Goal: Communication & Community: Answer question/provide support

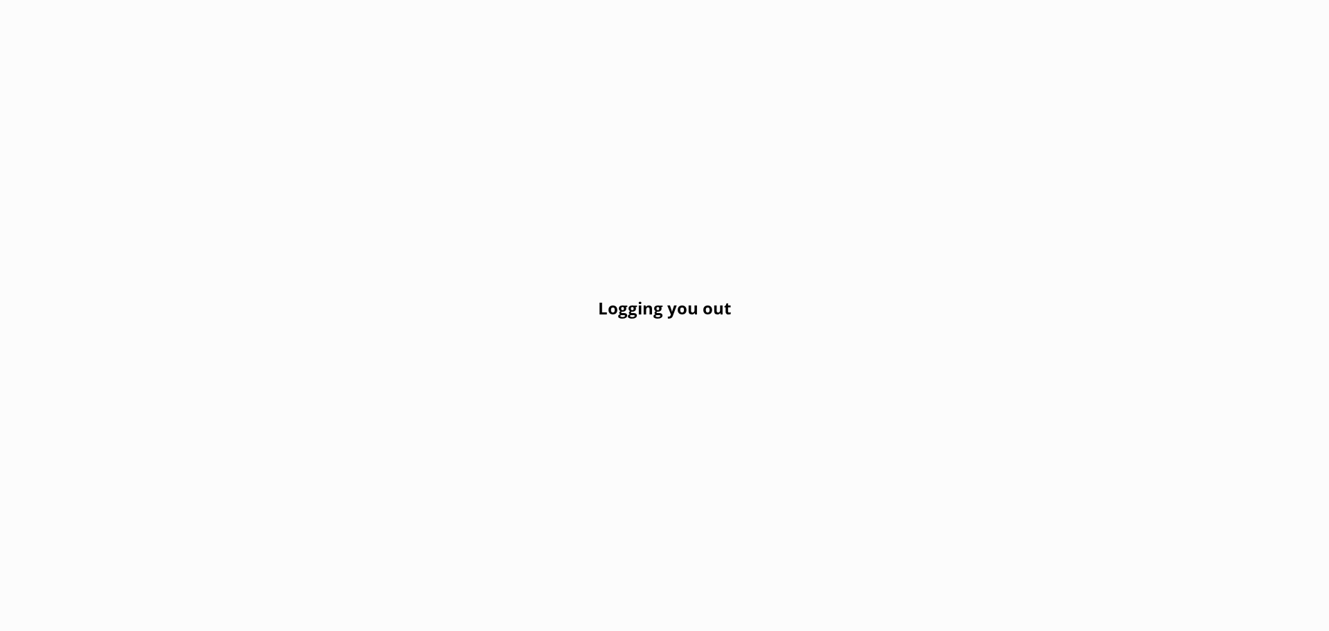
click at [501, 296] on div "Logging you out" at bounding box center [664, 315] width 1329 height 631
click at [698, 318] on h2 "Logging you out" at bounding box center [664, 308] width 133 height 26
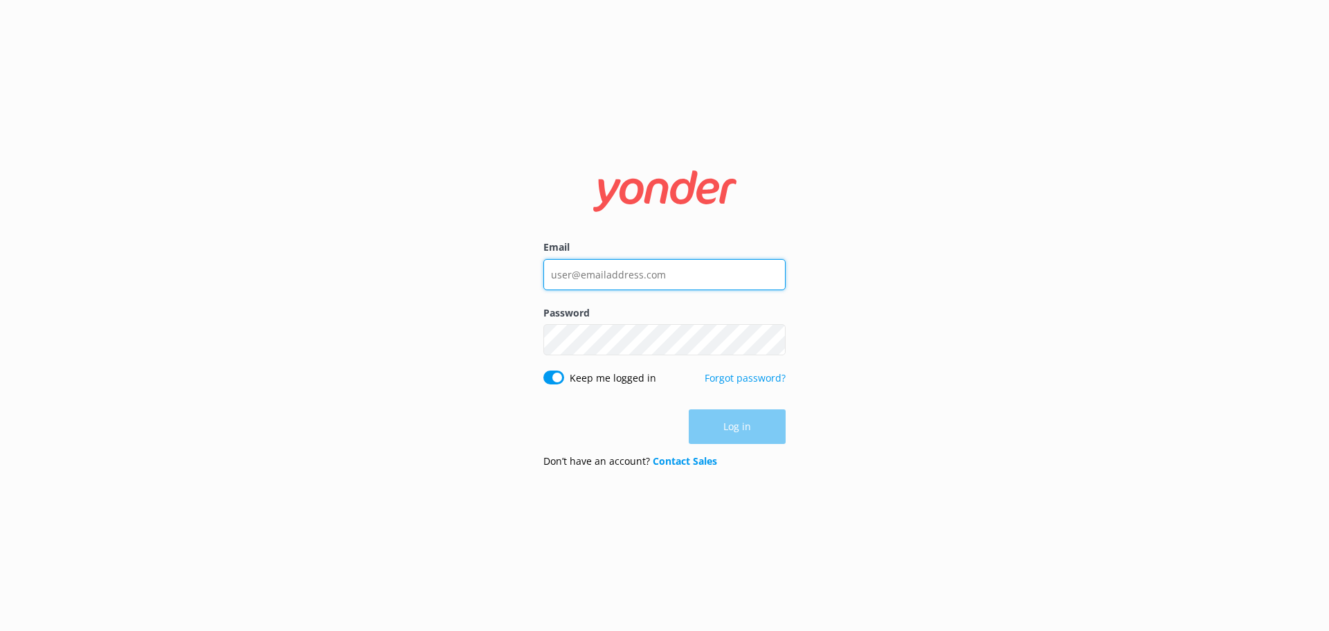
type input "info@glenorchyair.co.nz"
click at [737, 425] on div "Log in" at bounding box center [664, 426] width 242 height 35
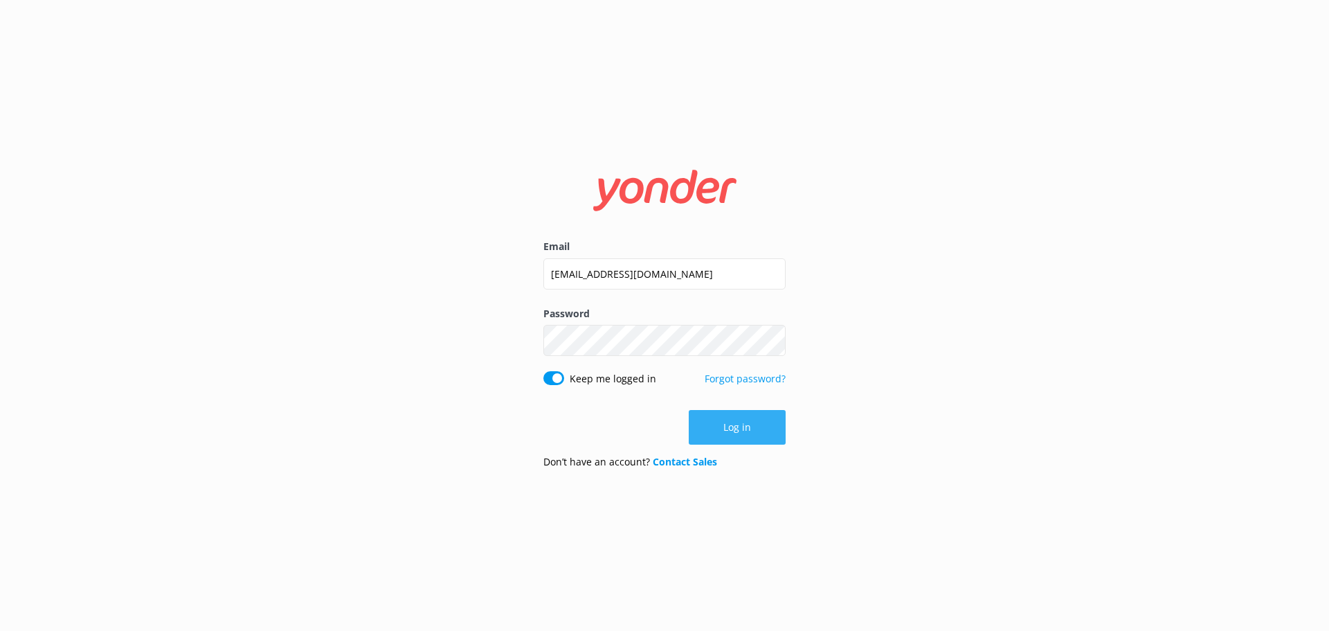
click at [738, 427] on button "Log in" at bounding box center [737, 427] width 97 height 35
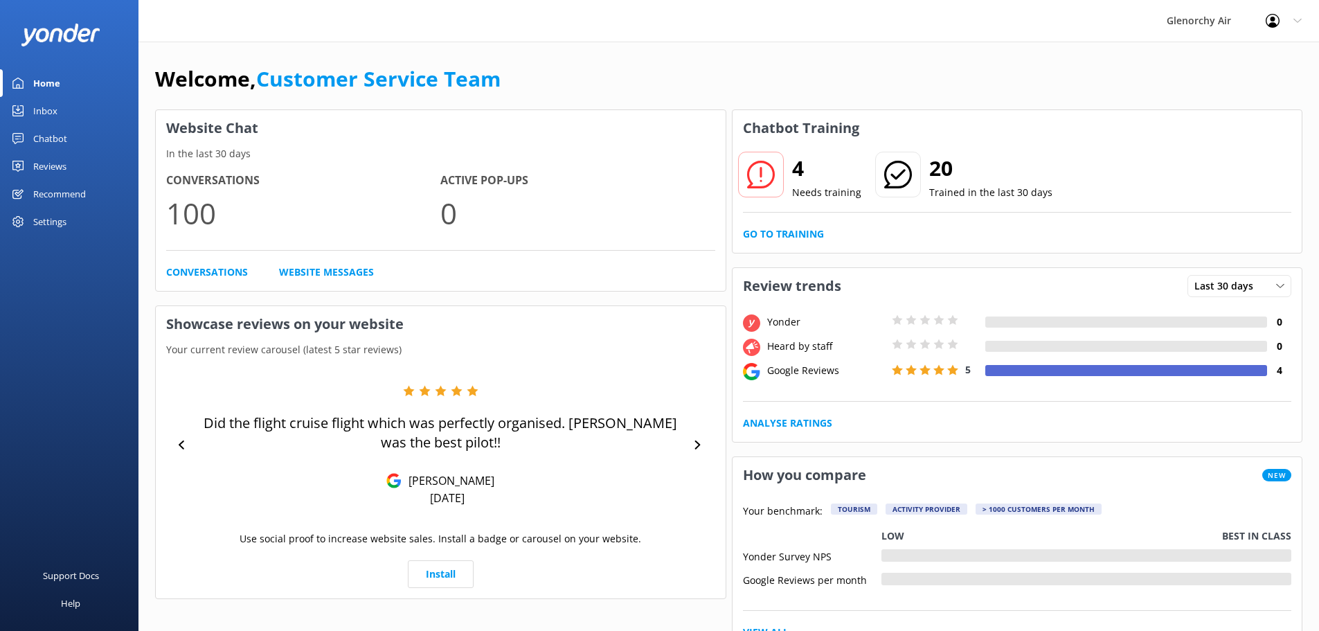
click at [53, 110] on div "Inbox" at bounding box center [45, 111] width 24 height 28
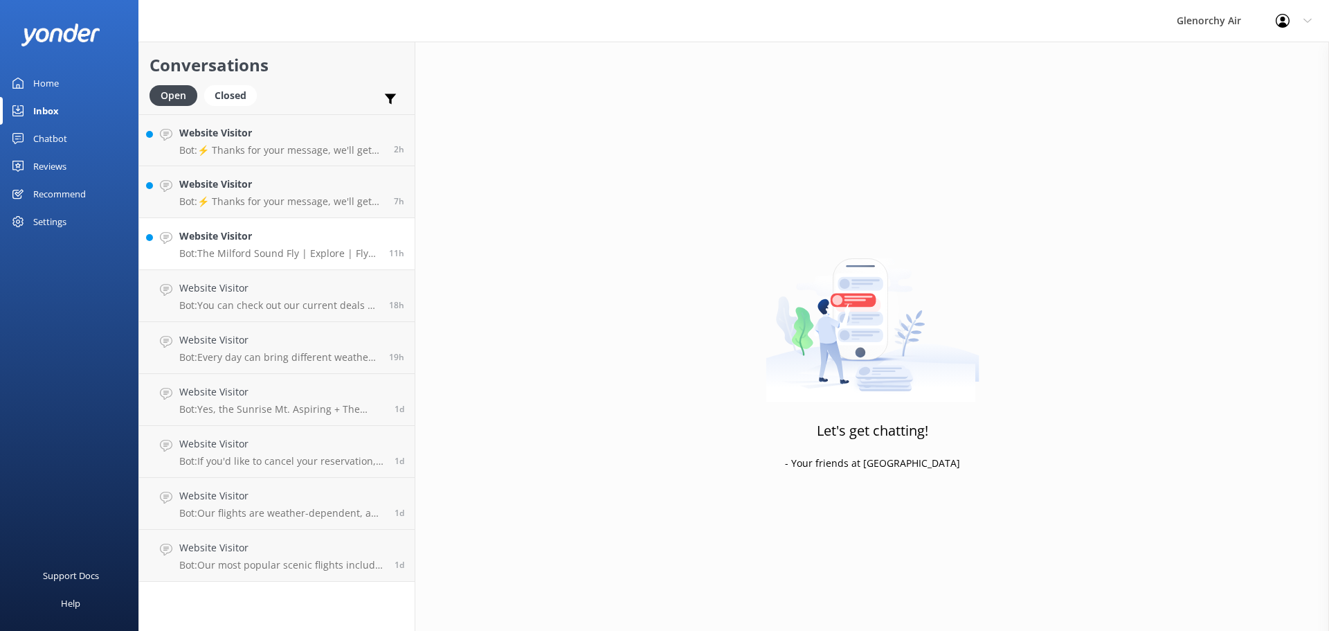
click at [301, 254] on p "Bot: The Milford Sound Fly | Explore | Fly package includes up to two hours to …" at bounding box center [278, 253] width 199 height 12
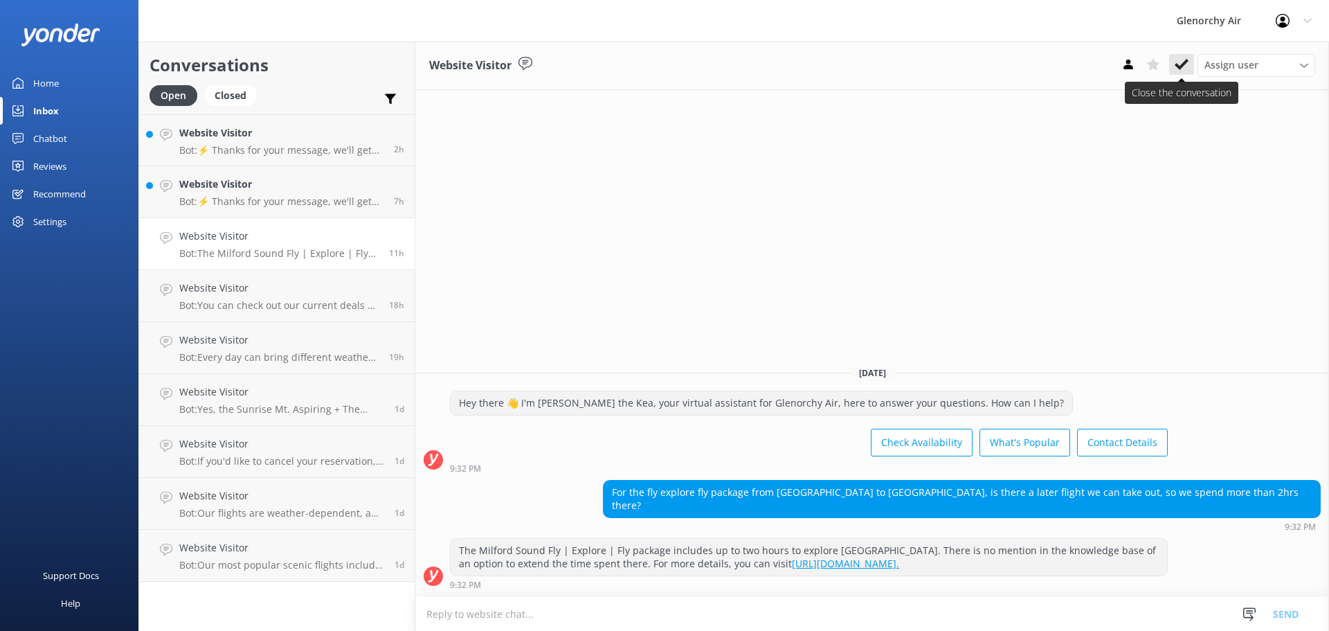
click at [1182, 59] on icon at bounding box center [1182, 64] width 14 height 14
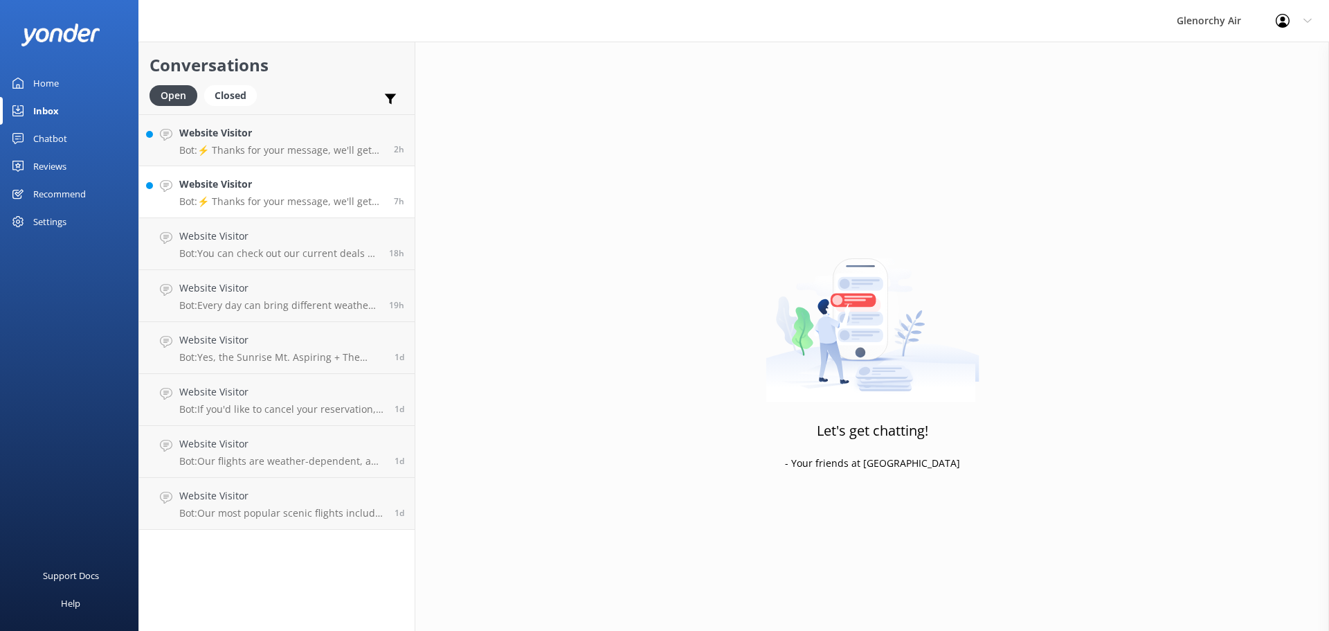
click at [300, 177] on h4 "Website Visitor" at bounding box center [281, 184] width 204 height 15
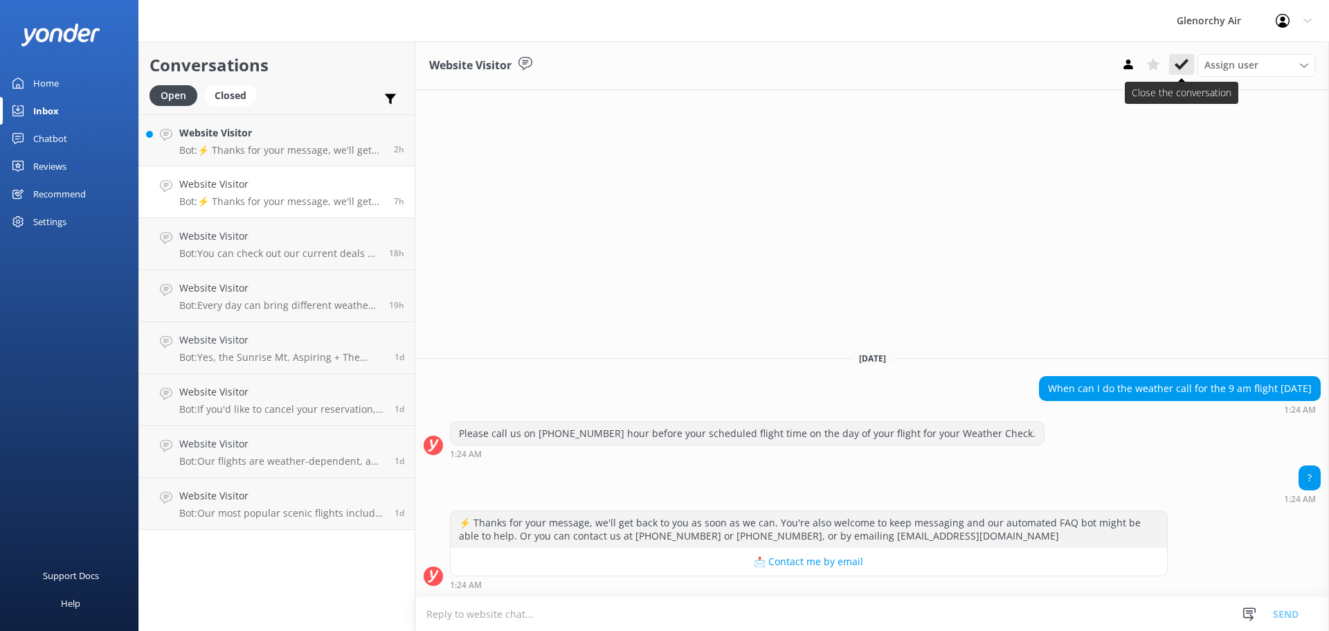
click at [1186, 68] on icon at bounding box center [1182, 64] width 14 height 14
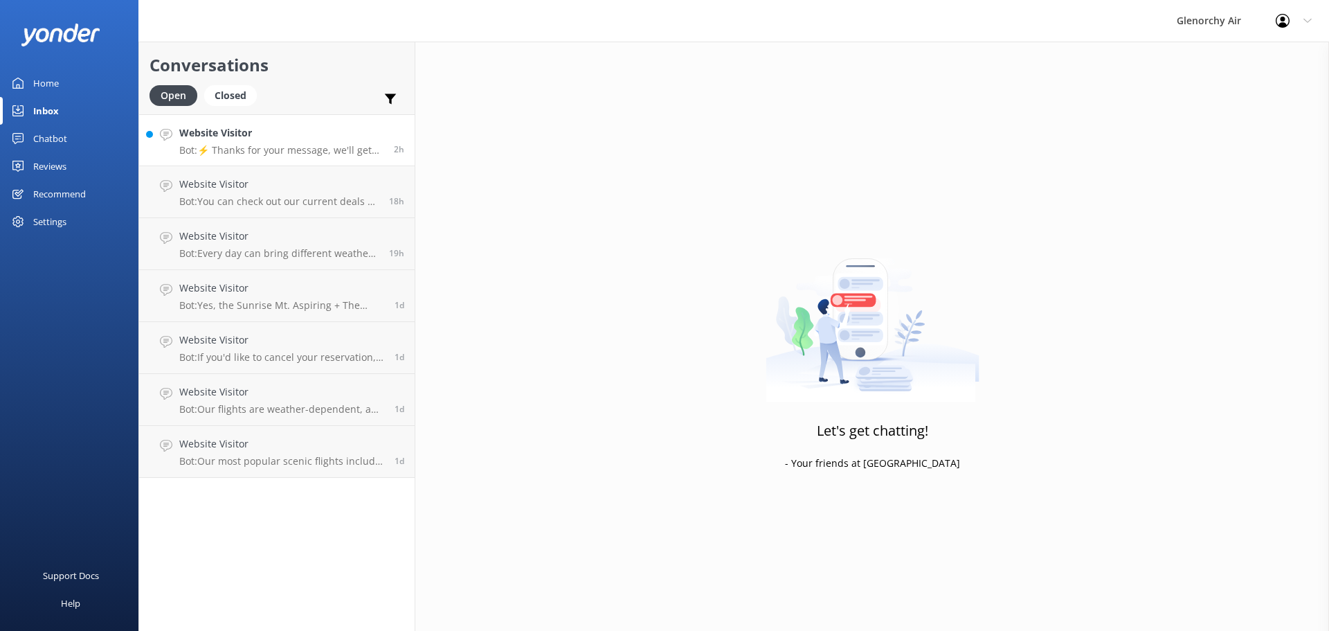
click at [312, 136] on h4 "Website Visitor" at bounding box center [281, 132] width 204 height 15
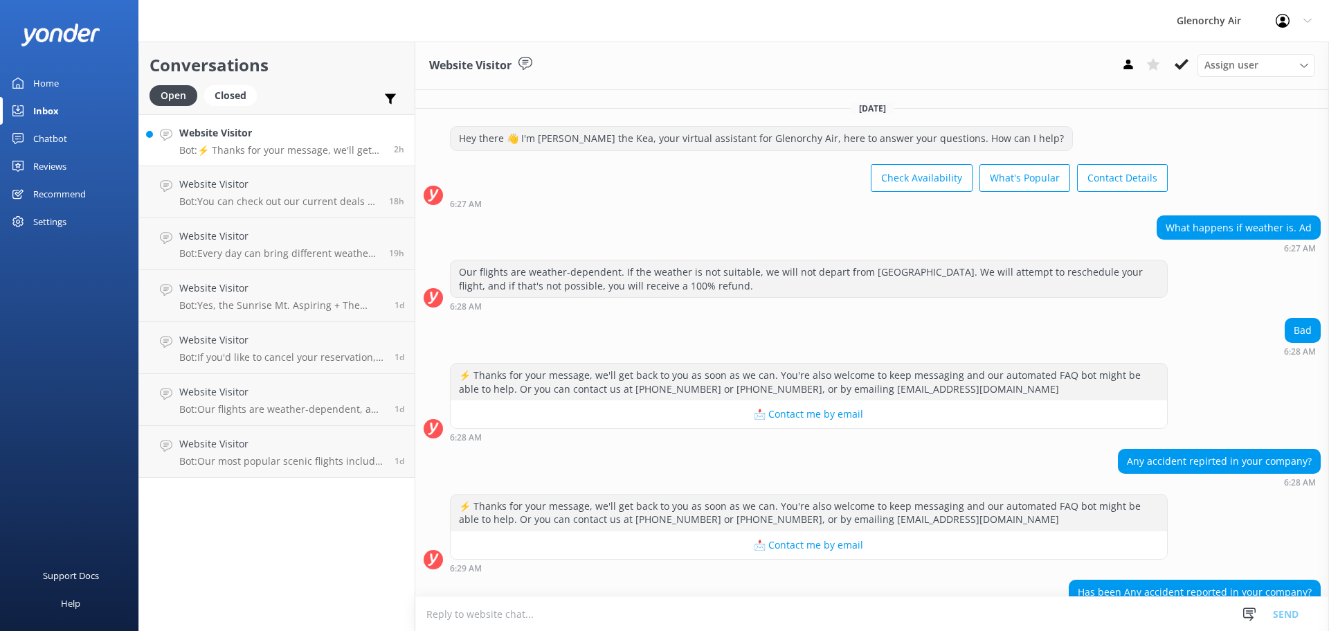
scroll to position [114, 0]
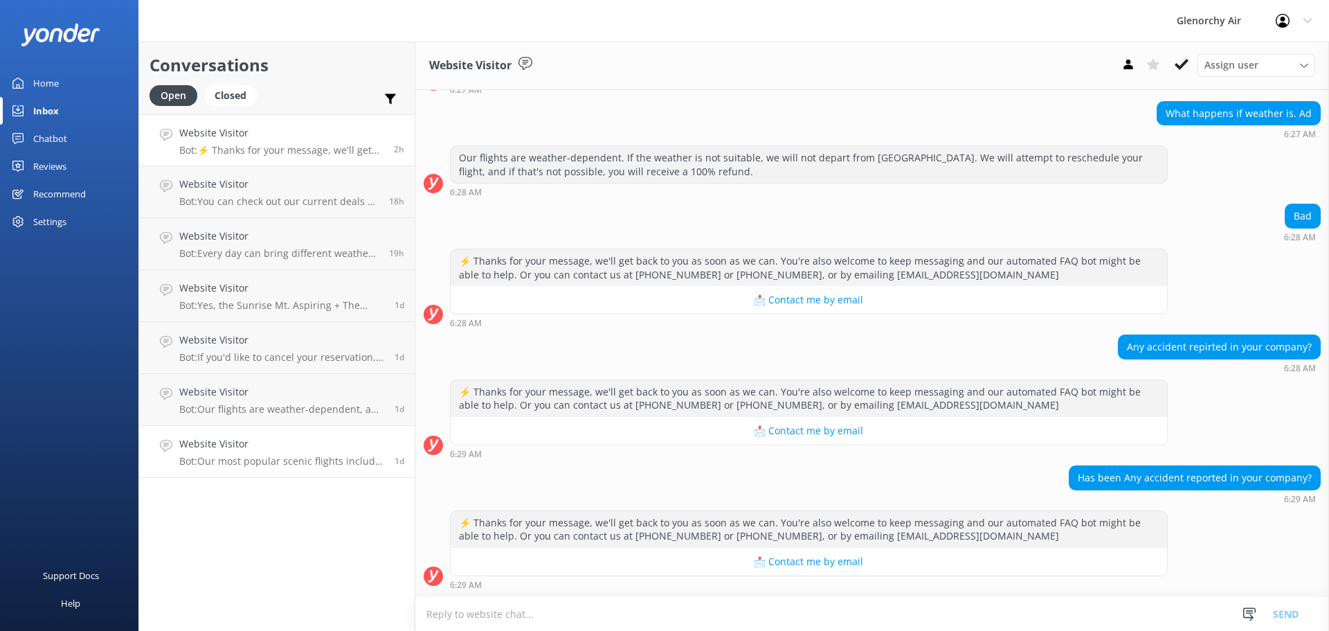
click at [256, 444] on h4 "Website Visitor" at bounding box center [281, 443] width 205 height 15
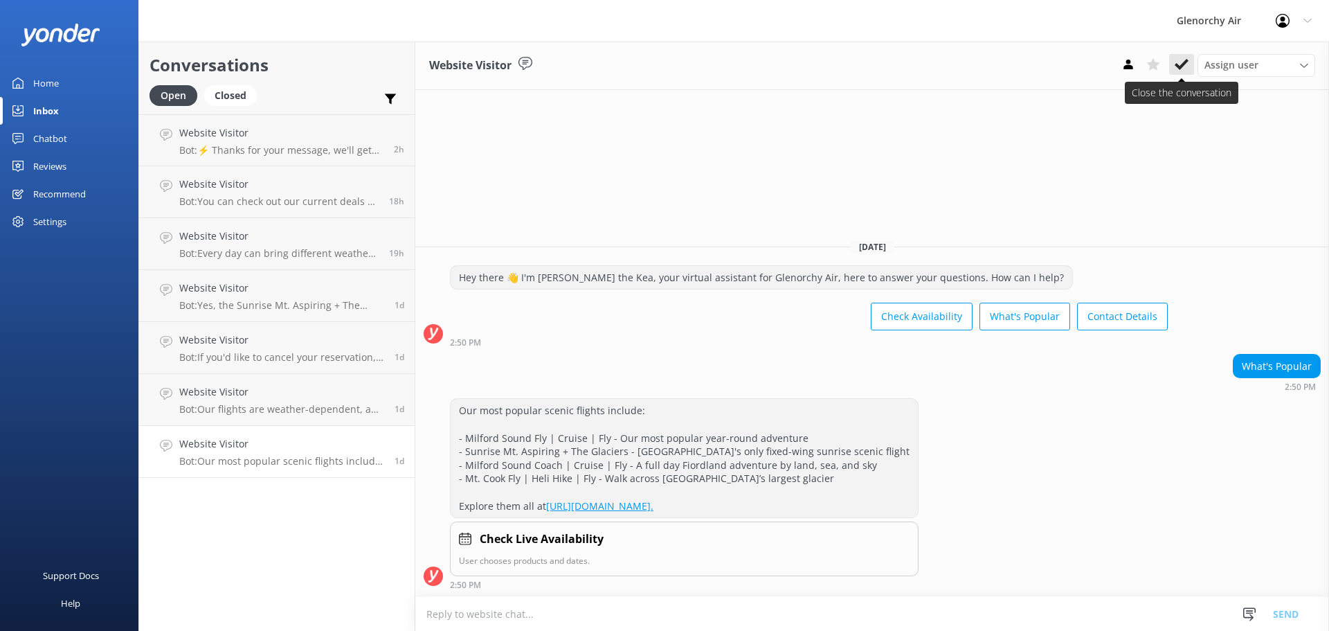
click at [1183, 63] on use at bounding box center [1182, 64] width 14 height 11
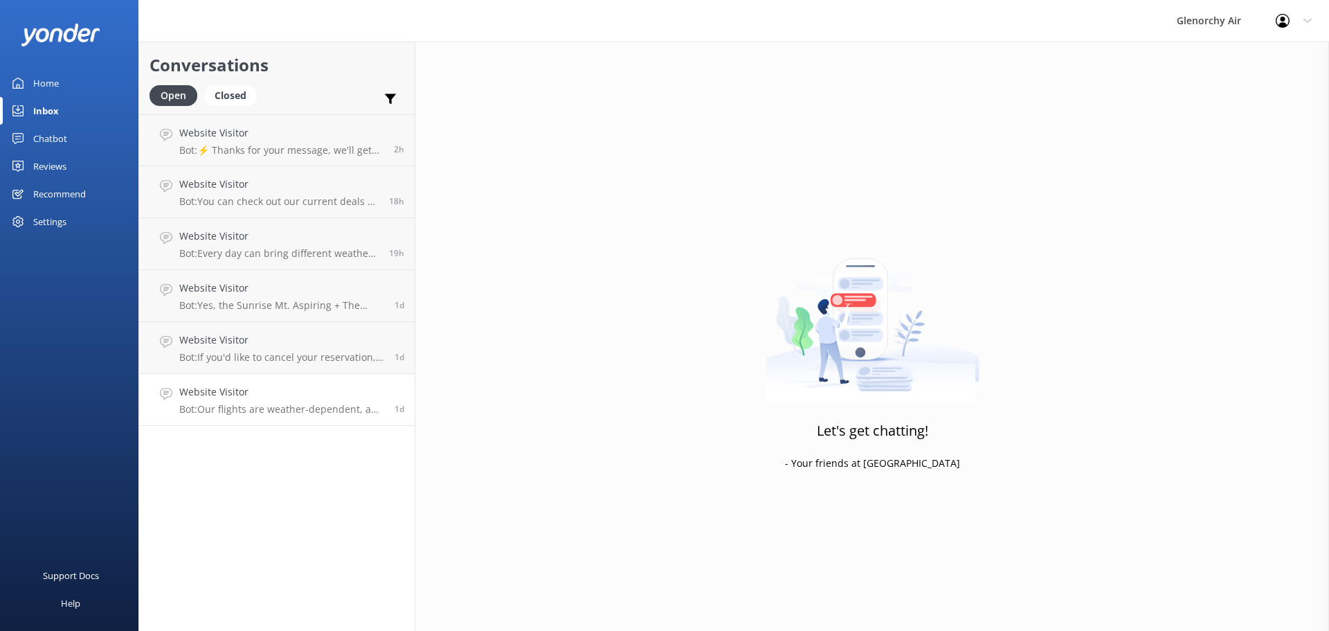
click at [282, 403] on p "Bot: Our flights are weather-dependent, and if we cannot fly due to adverse wea…" at bounding box center [281, 409] width 205 height 12
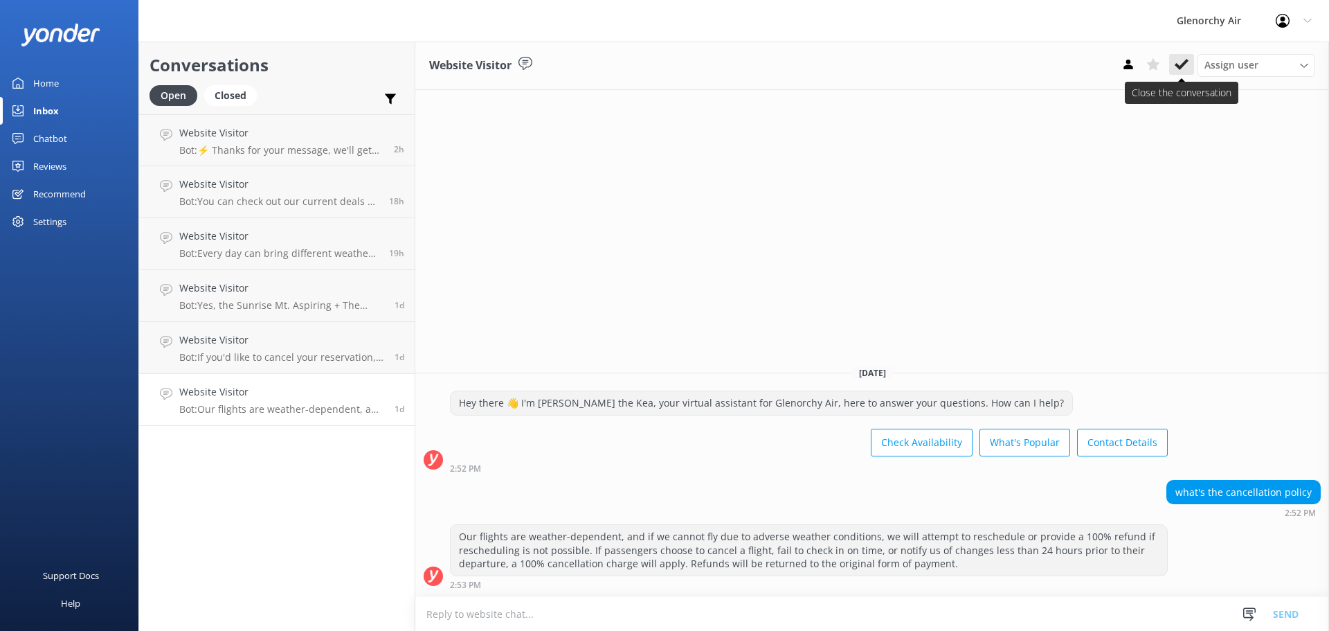
click at [1182, 66] on use at bounding box center [1182, 64] width 14 height 11
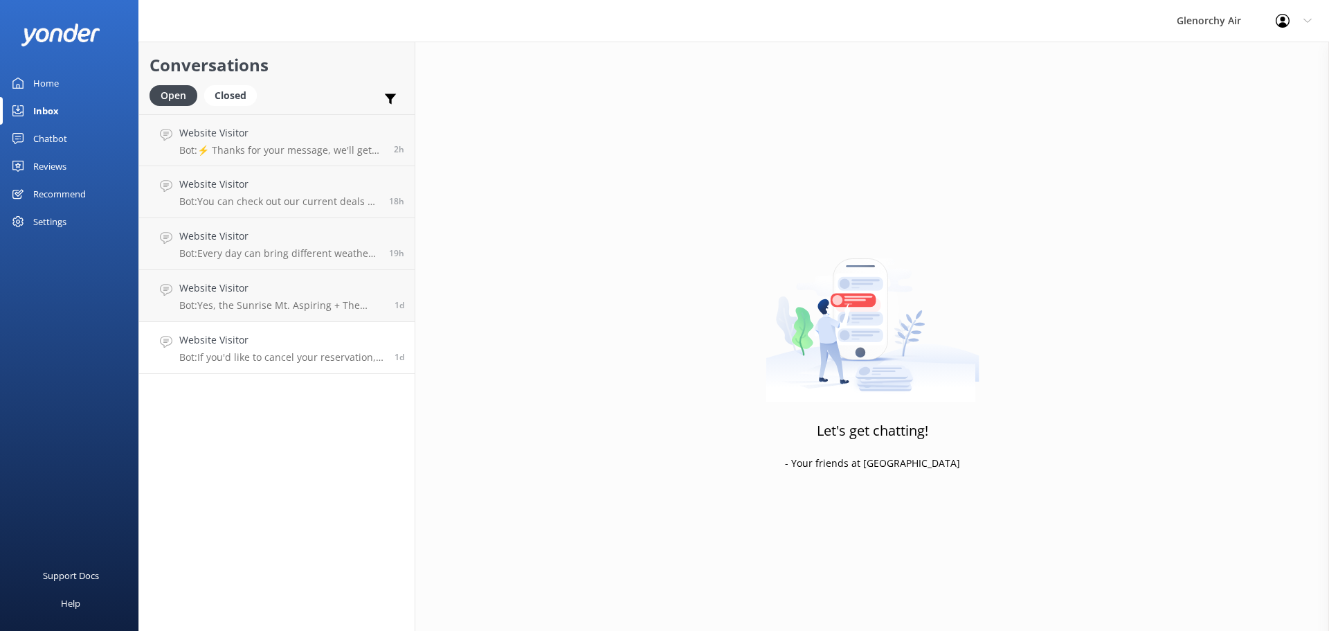
click at [298, 342] on h4 "Website Visitor" at bounding box center [281, 339] width 205 height 15
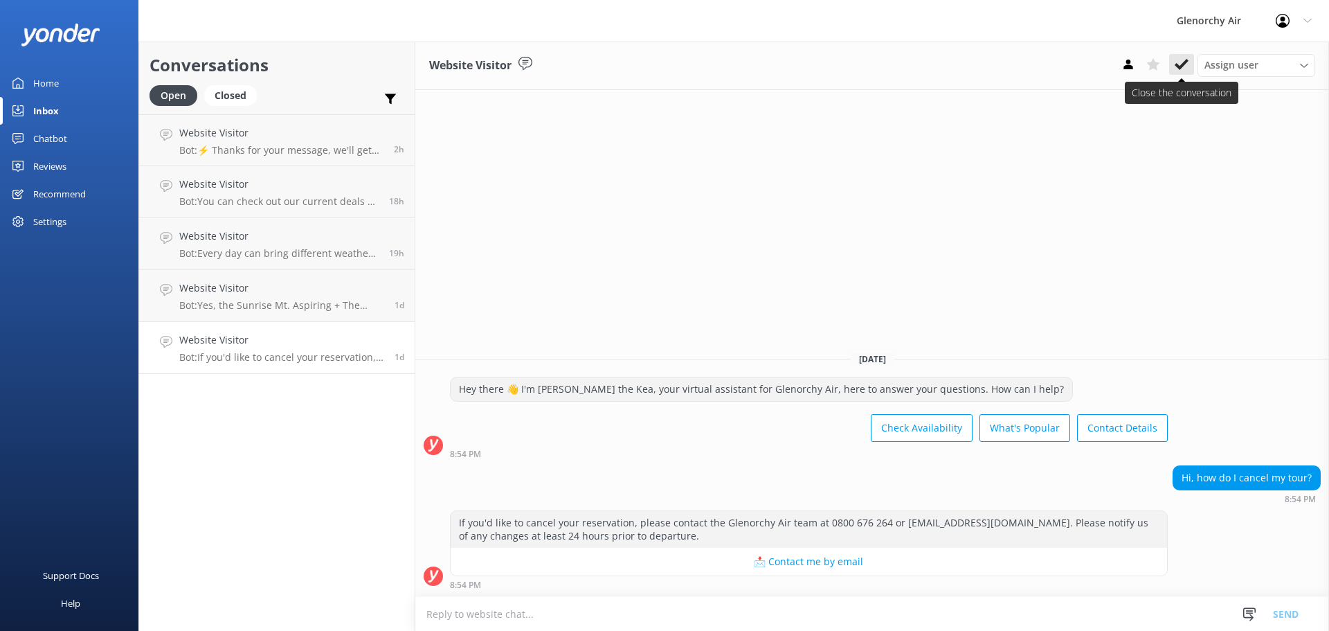
click at [1184, 64] on use at bounding box center [1182, 64] width 14 height 11
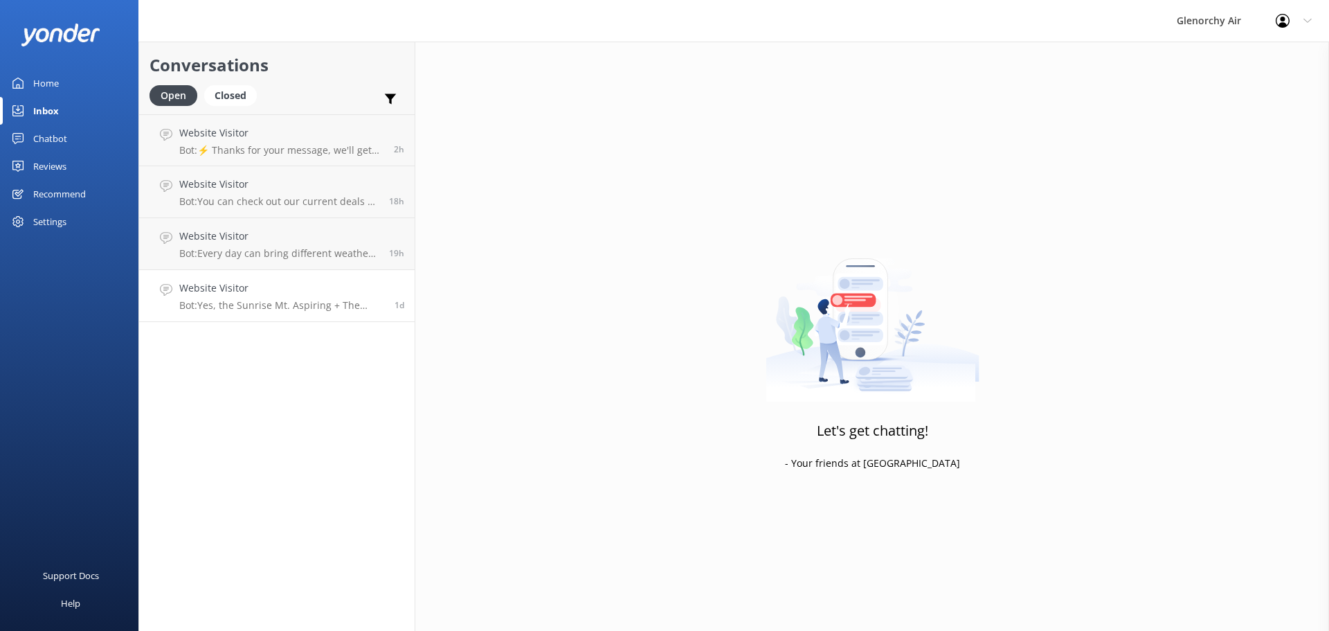
click at [269, 302] on p "Bot: Yes, the Sunrise Mt. Aspiring + The Glaciers flight is available in winter…" at bounding box center [281, 305] width 205 height 12
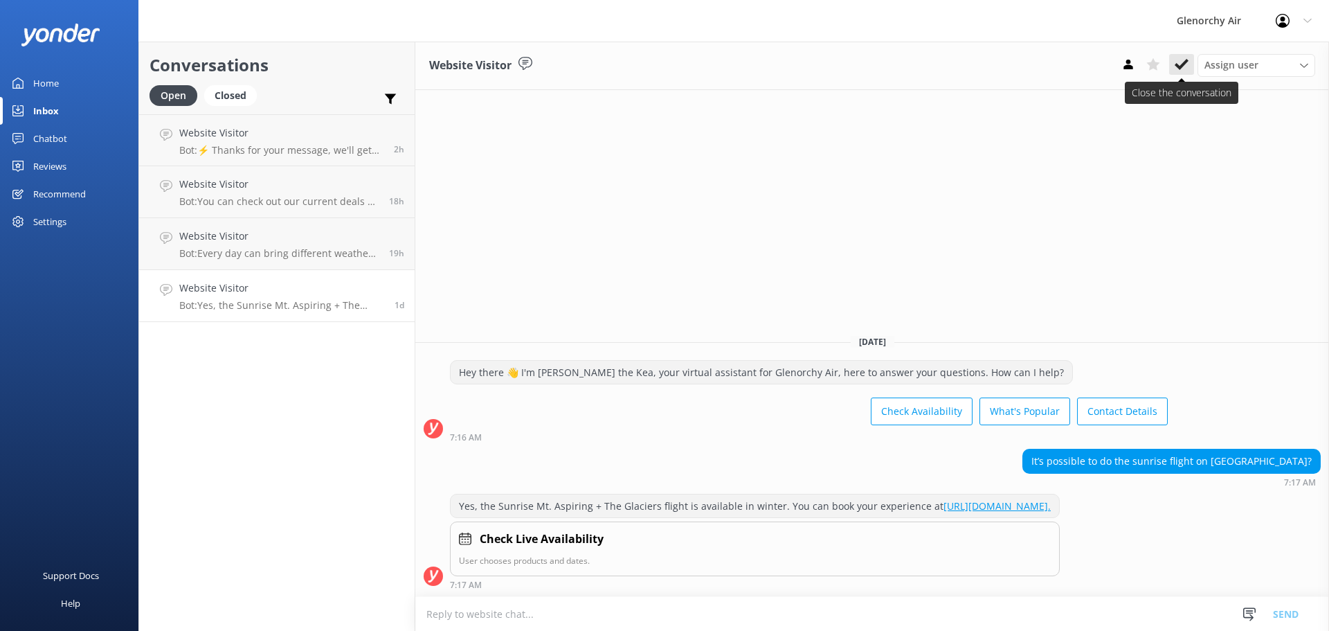
click at [1177, 66] on use at bounding box center [1182, 64] width 14 height 11
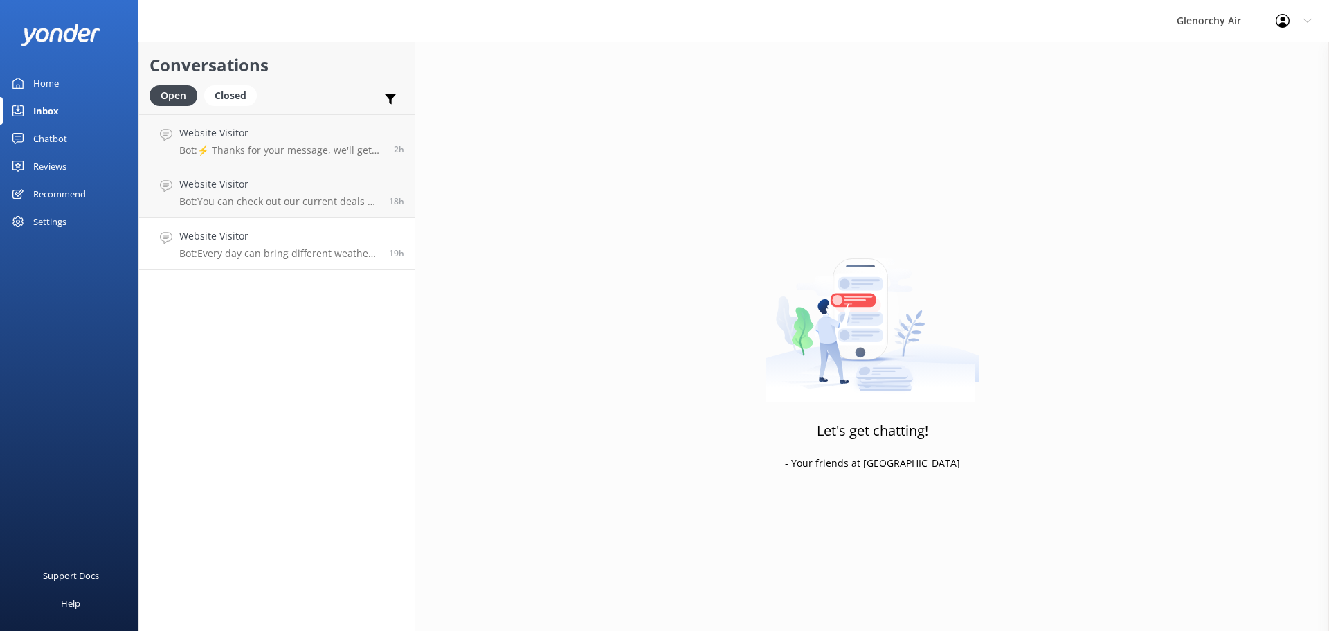
click at [280, 246] on div "Website Visitor Bot: Every day can bring different weather conditions, so it's …" at bounding box center [278, 243] width 199 height 30
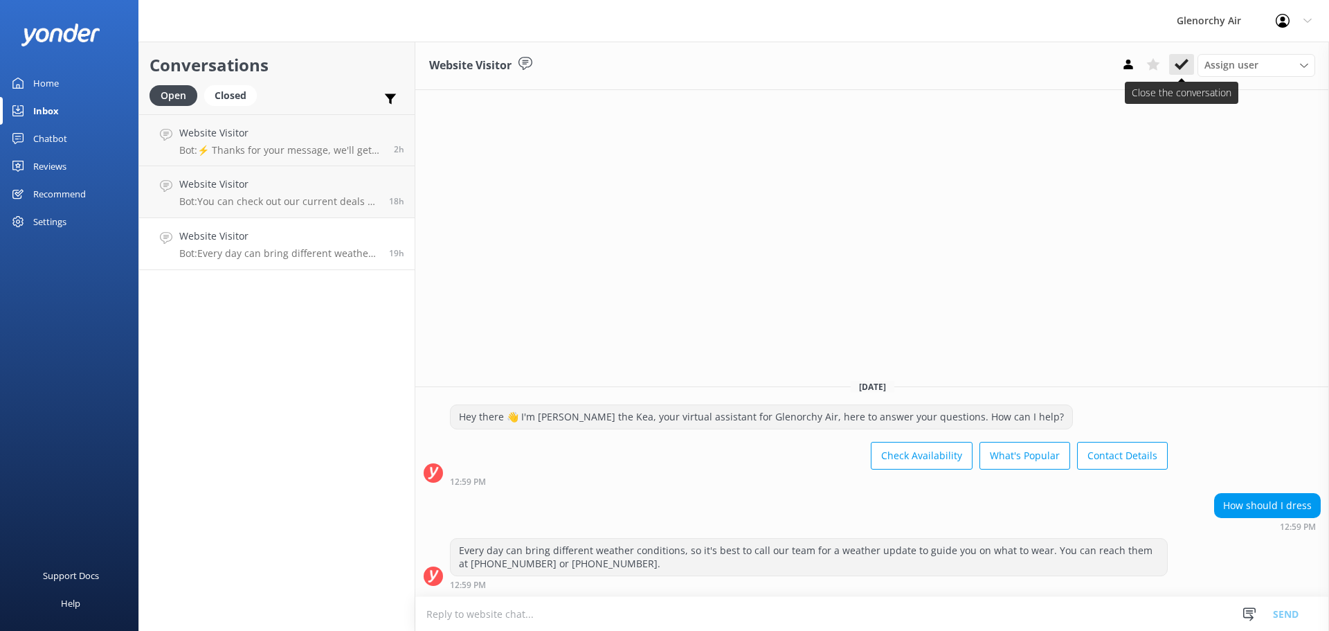
click at [1178, 66] on use at bounding box center [1182, 64] width 14 height 11
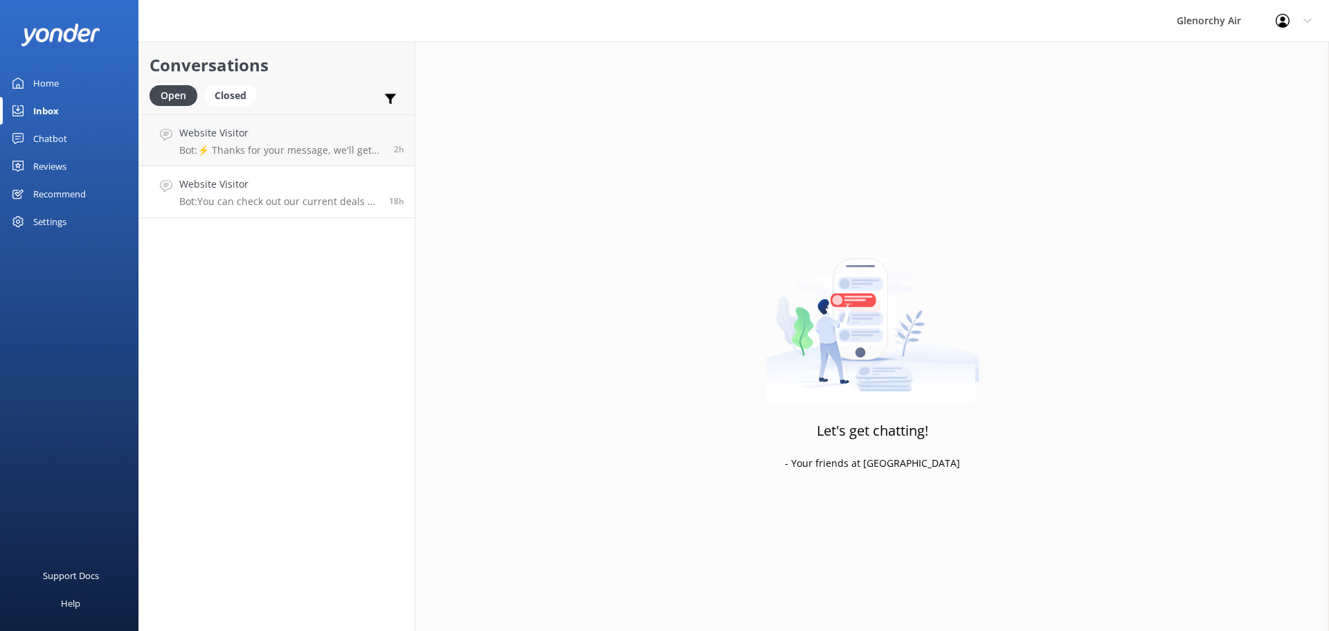
click at [269, 192] on div "Website Visitor Bot: You can check out our current deals at https://www.glenorc…" at bounding box center [278, 192] width 199 height 30
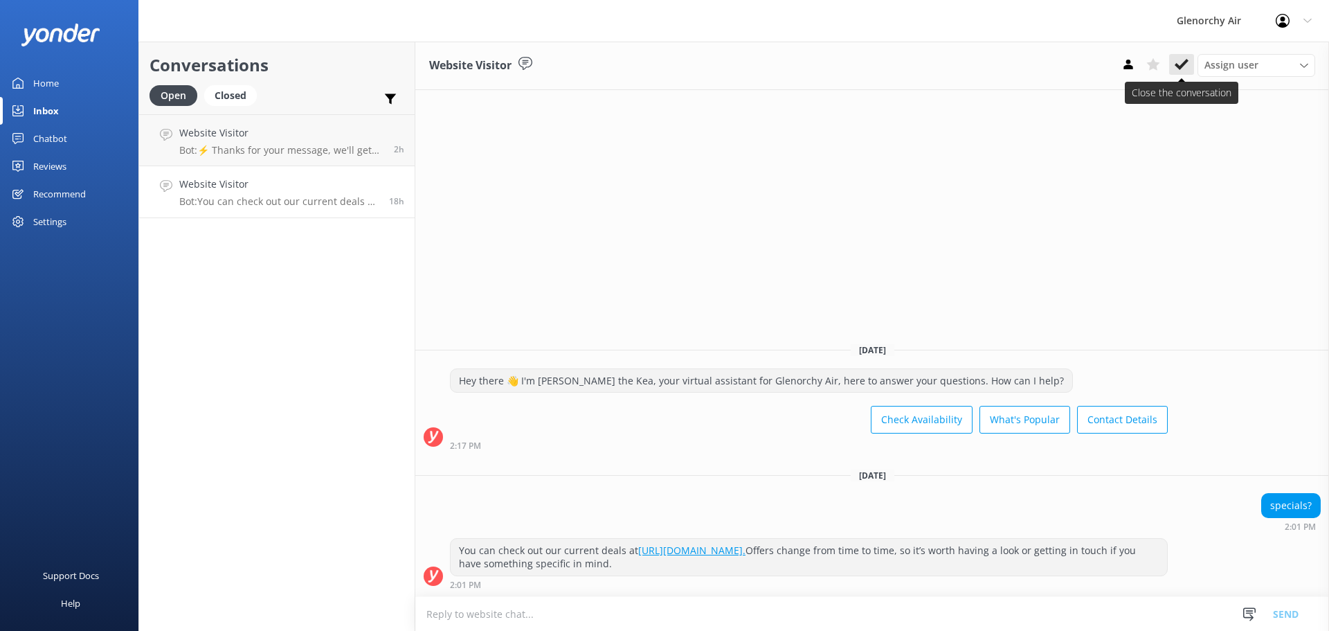
click at [1181, 61] on icon at bounding box center [1182, 64] width 14 height 14
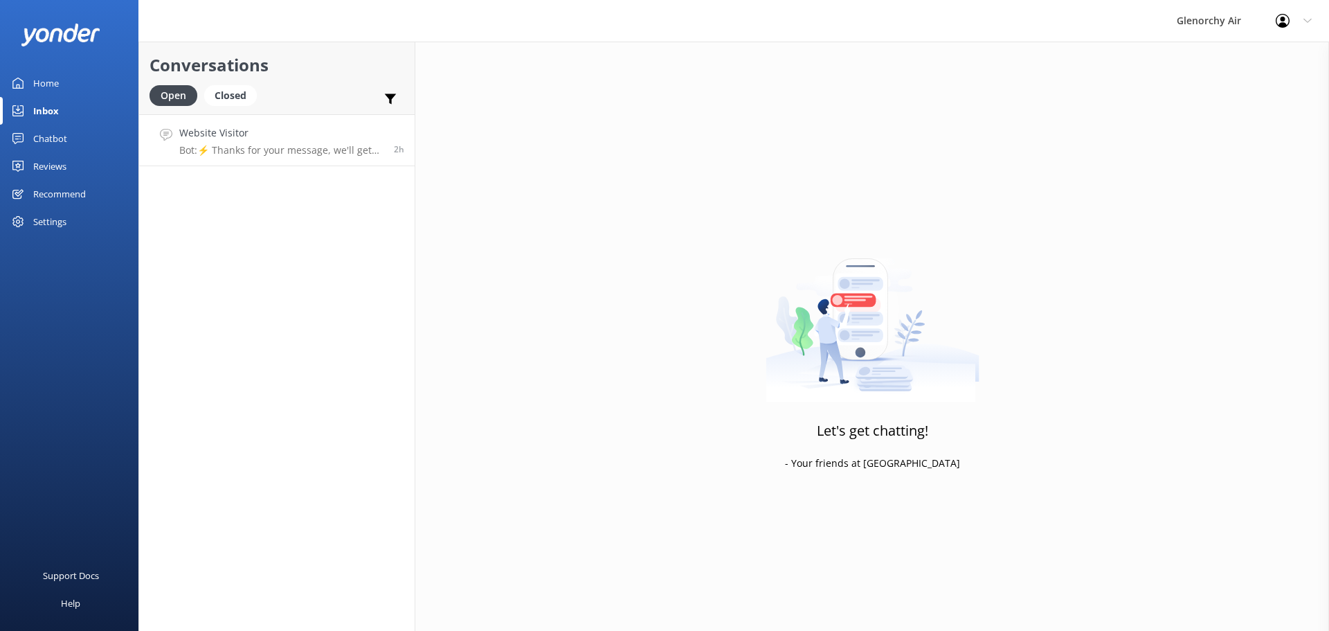
click at [243, 147] on p "Bot: ⚡ Thanks for your message, we'll get back to you as soon as we can. You're…" at bounding box center [281, 150] width 204 height 12
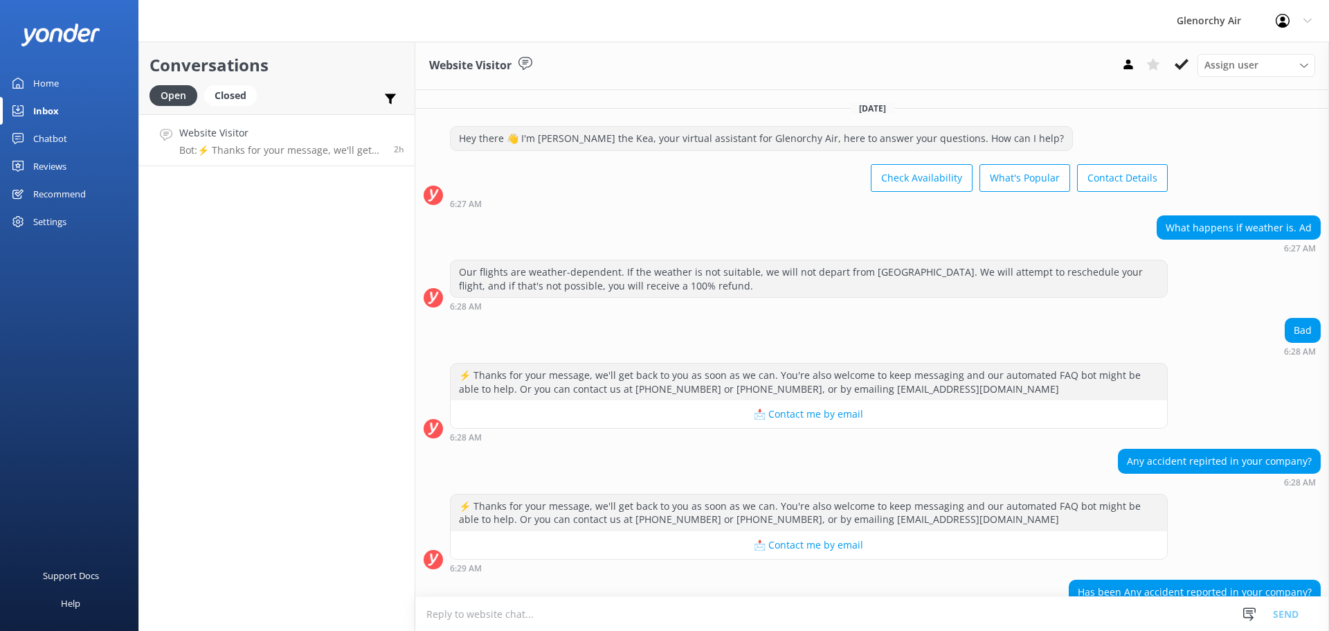
scroll to position [114, 0]
